Goal: Task Accomplishment & Management: Manage account settings

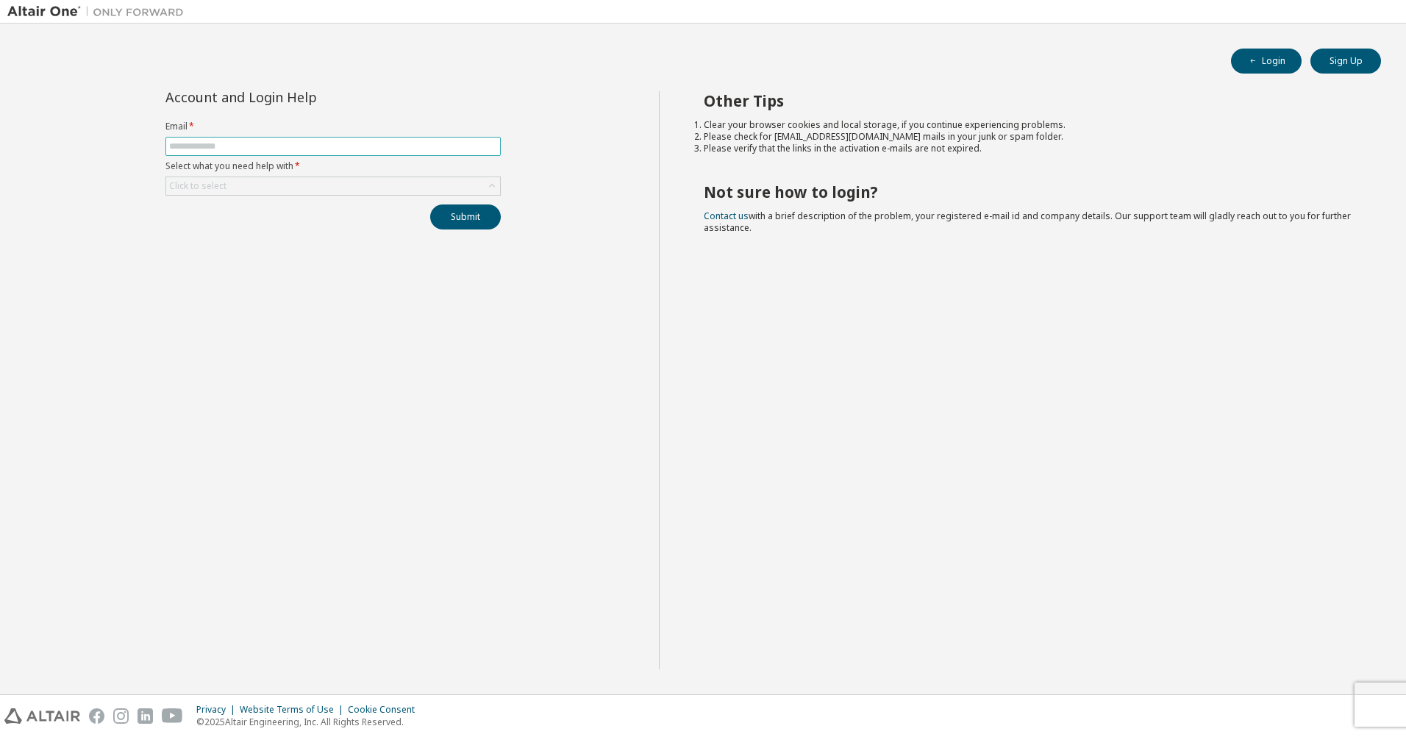
click at [254, 146] on input "text" at bounding box center [333, 146] width 328 height 12
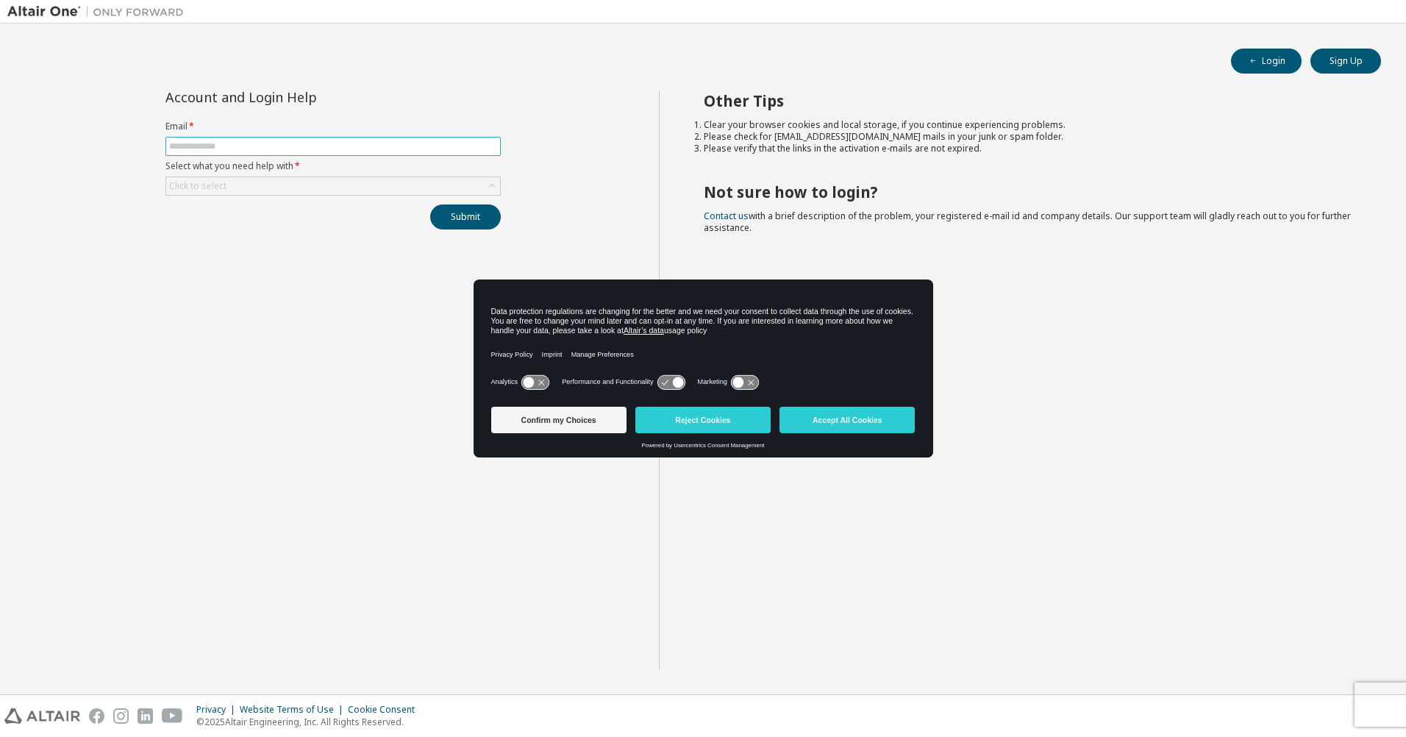
click at [254, 150] on input "text" at bounding box center [333, 146] width 328 height 12
type input "**********"
click at [491, 188] on icon at bounding box center [492, 186] width 15 height 15
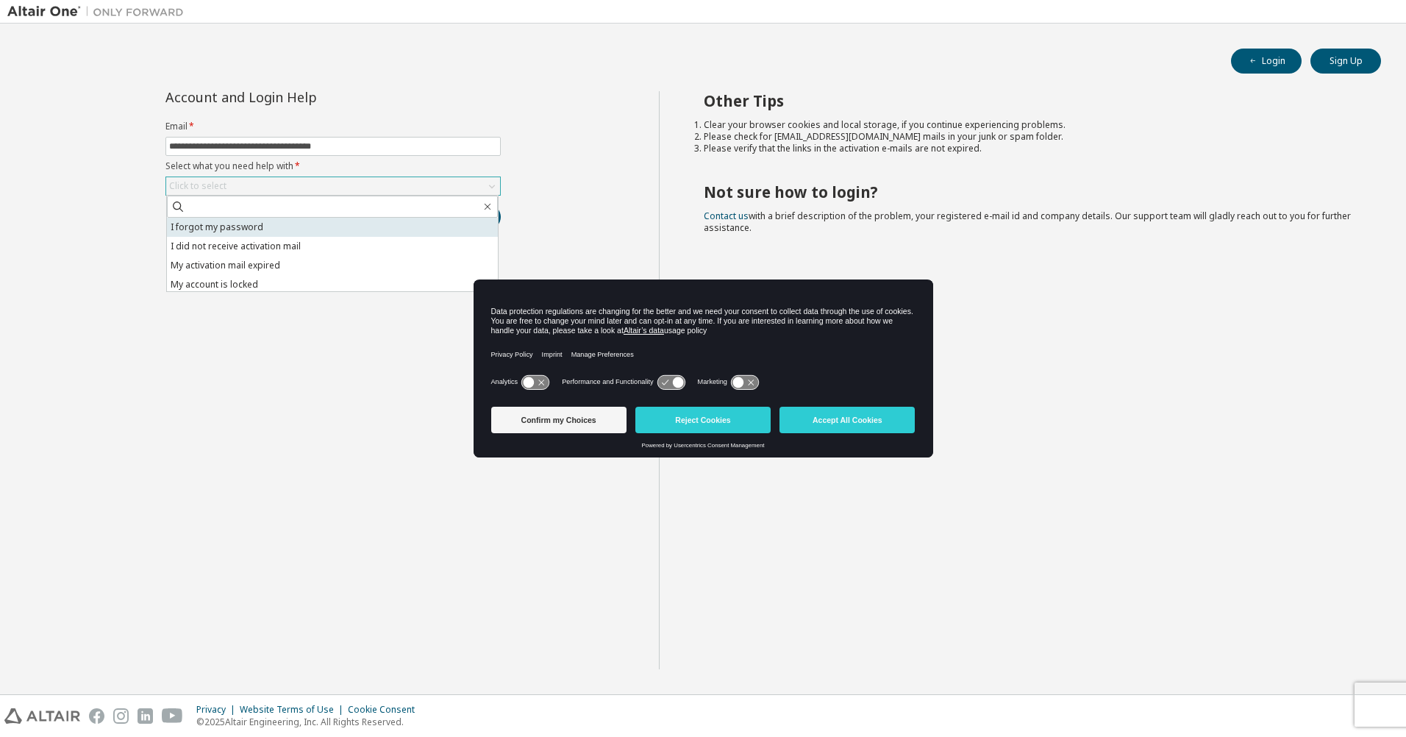
click at [240, 224] on li "I forgot my password" at bounding box center [332, 227] width 331 height 19
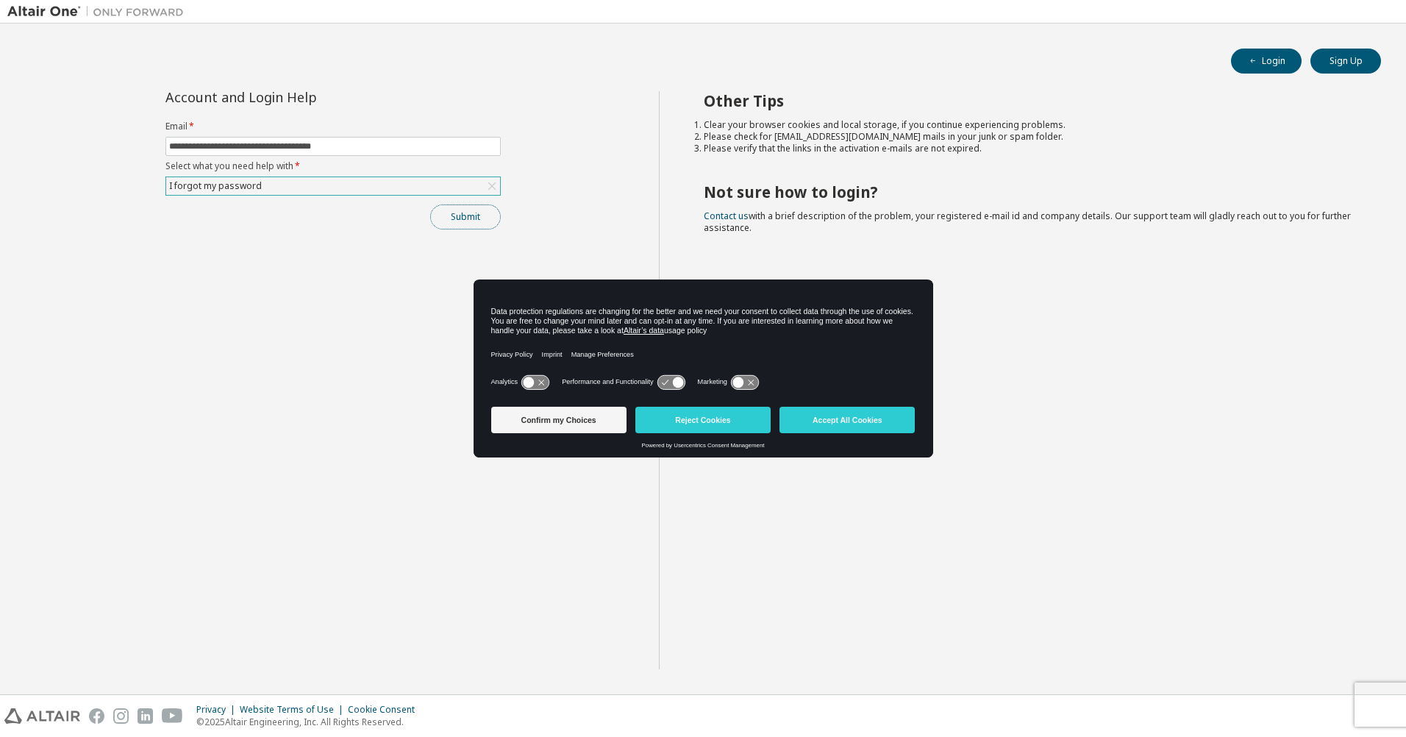
click at [451, 218] on button "Submit" at bounding box center [465, 216] width 71 height 25
drag, startPoint x: 867, startPoint y: 418, endPoint x: 858, endPoint y: 411, distance: 11.5
click at [867, 418] on button "Accept All Cookies" at bounding box center [847, 420] width 135 height 26
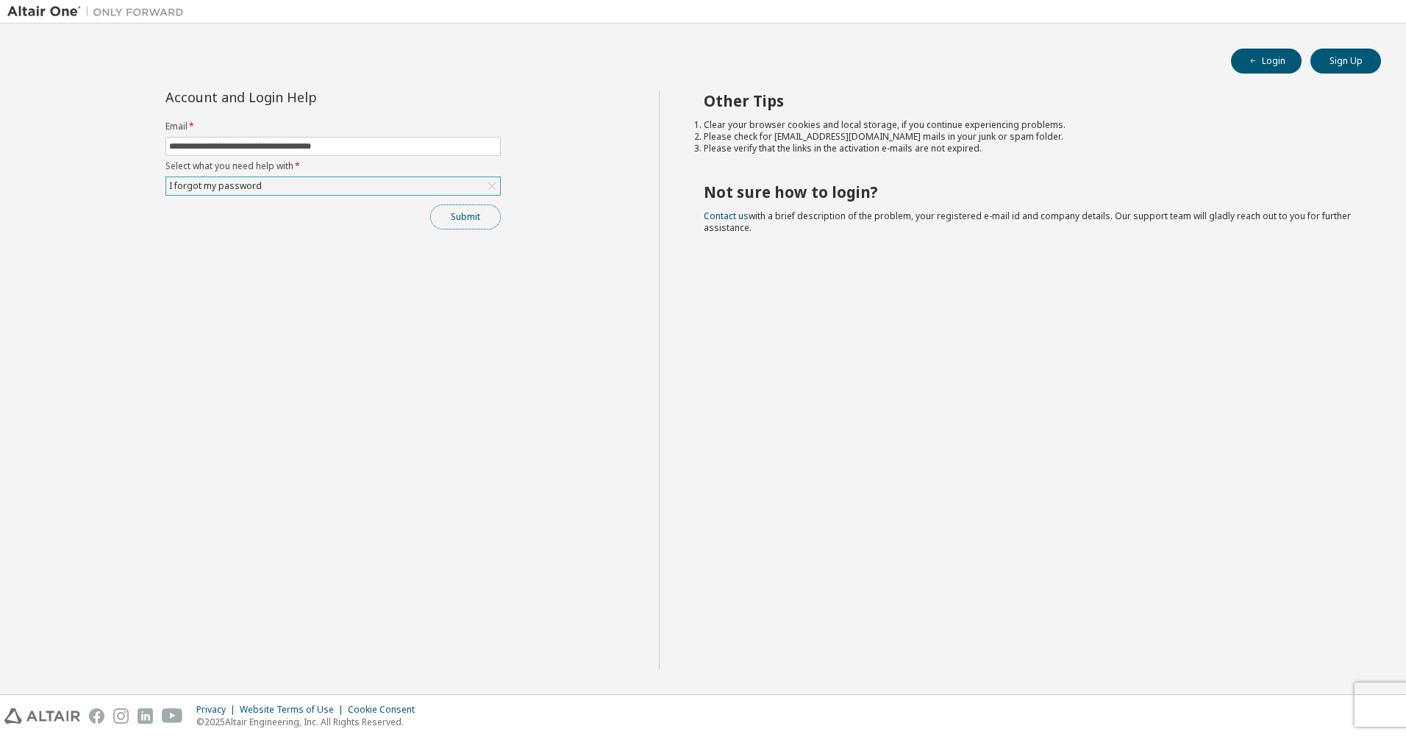
click at [454, 216] on button "Submit" at bounding box center [465, 216] width 71 height 25
click at [1289, 698] on link "Altair support" at bounding box center [1299, 697] width 59 height 13
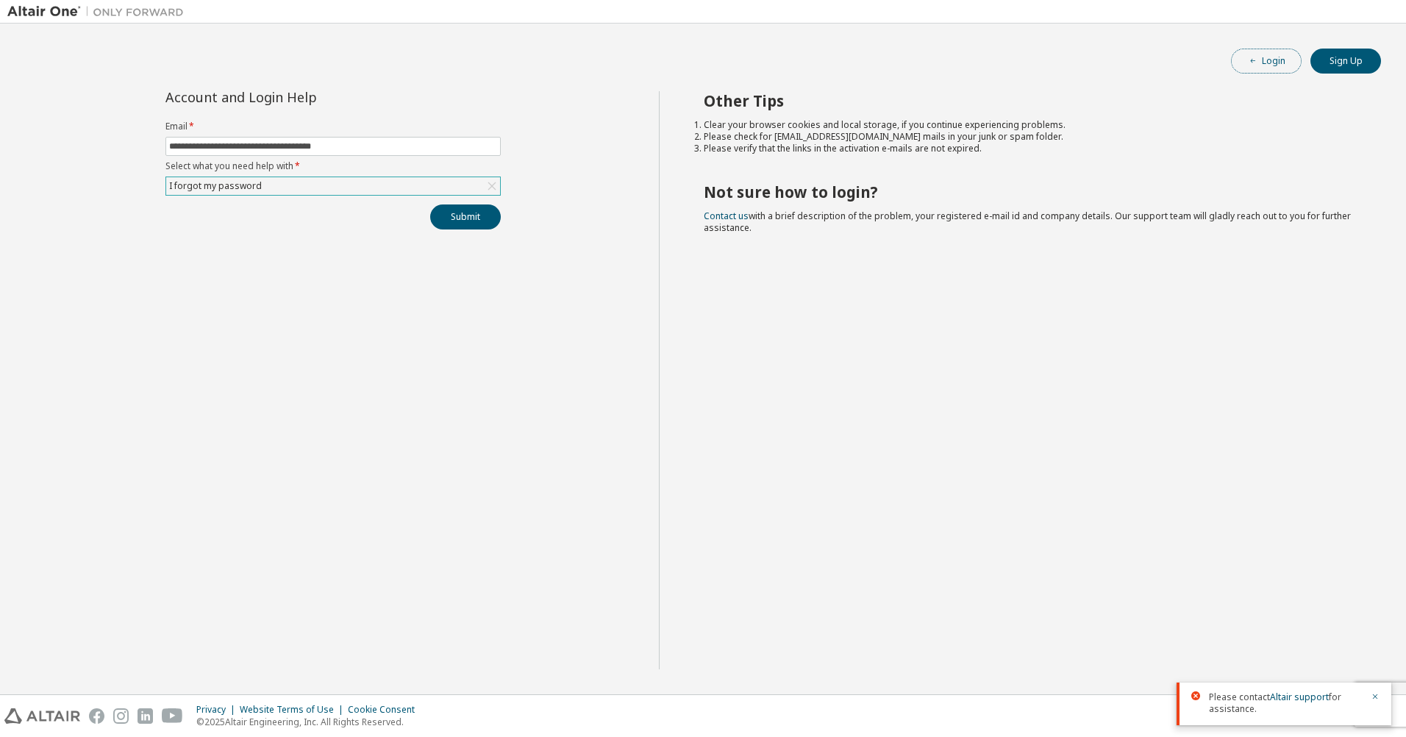
click at [1279, 57] on button "Login" at bounding box center [1266, 61] width 71 height 25
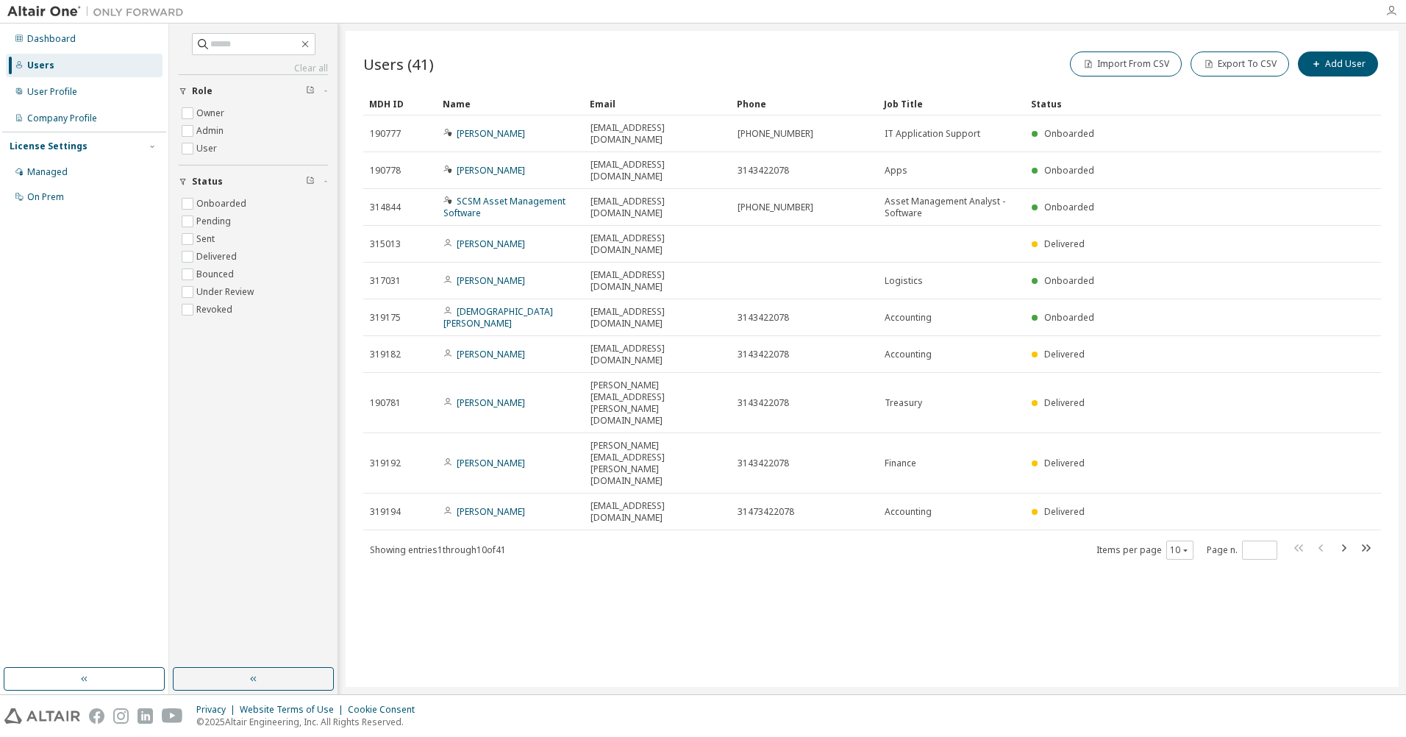
click at [1388, 13] on icon "button" at bounding box center [1392, 11] width 12 height 12
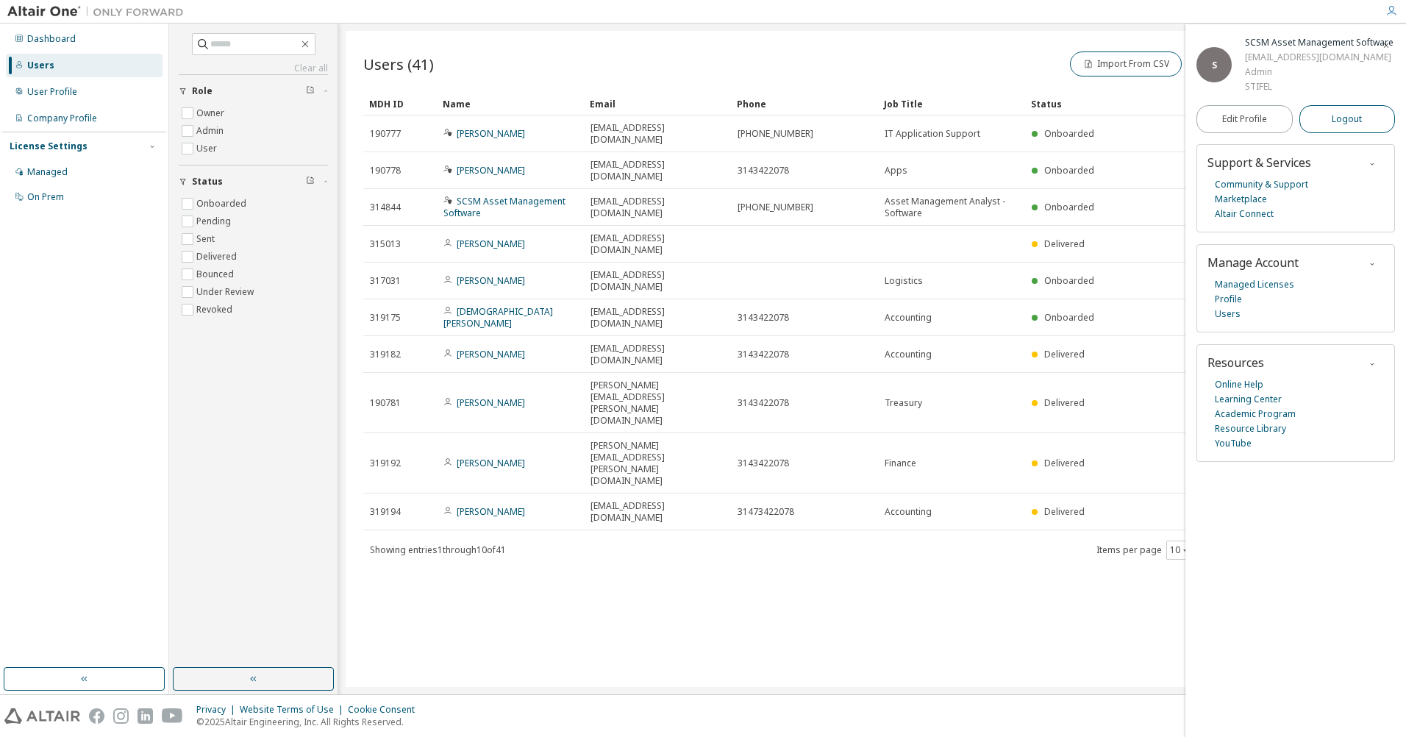
click at [1359, 127] on span "Logout" at bounding box center [1347, 119] width 30 height 15
